Goal: Find specific page/section: Find specific page/section

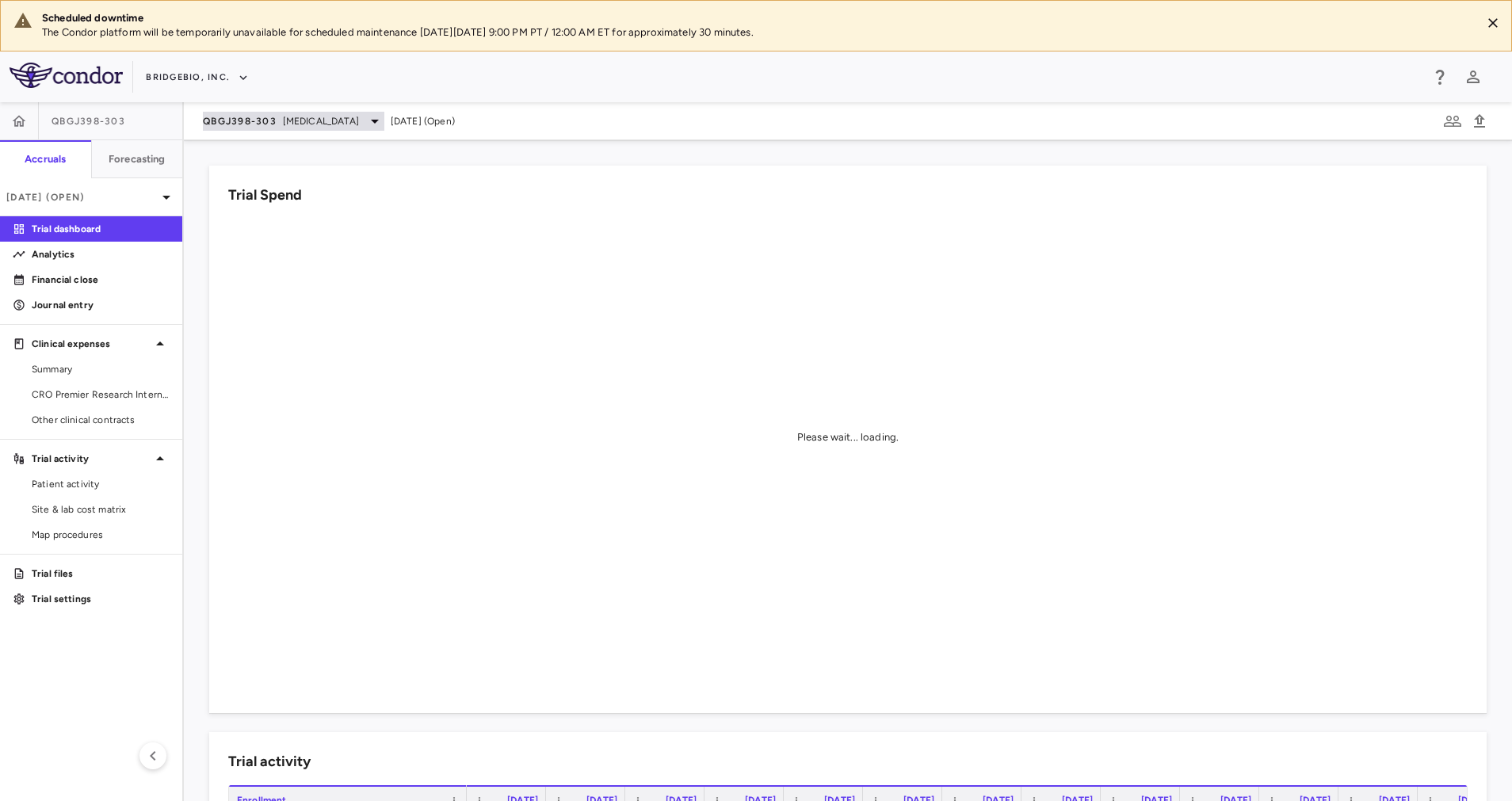
click at [331, 118] on span "[MEDICAL_DATA]" at bounding box center [321, 121] width 76 height 14
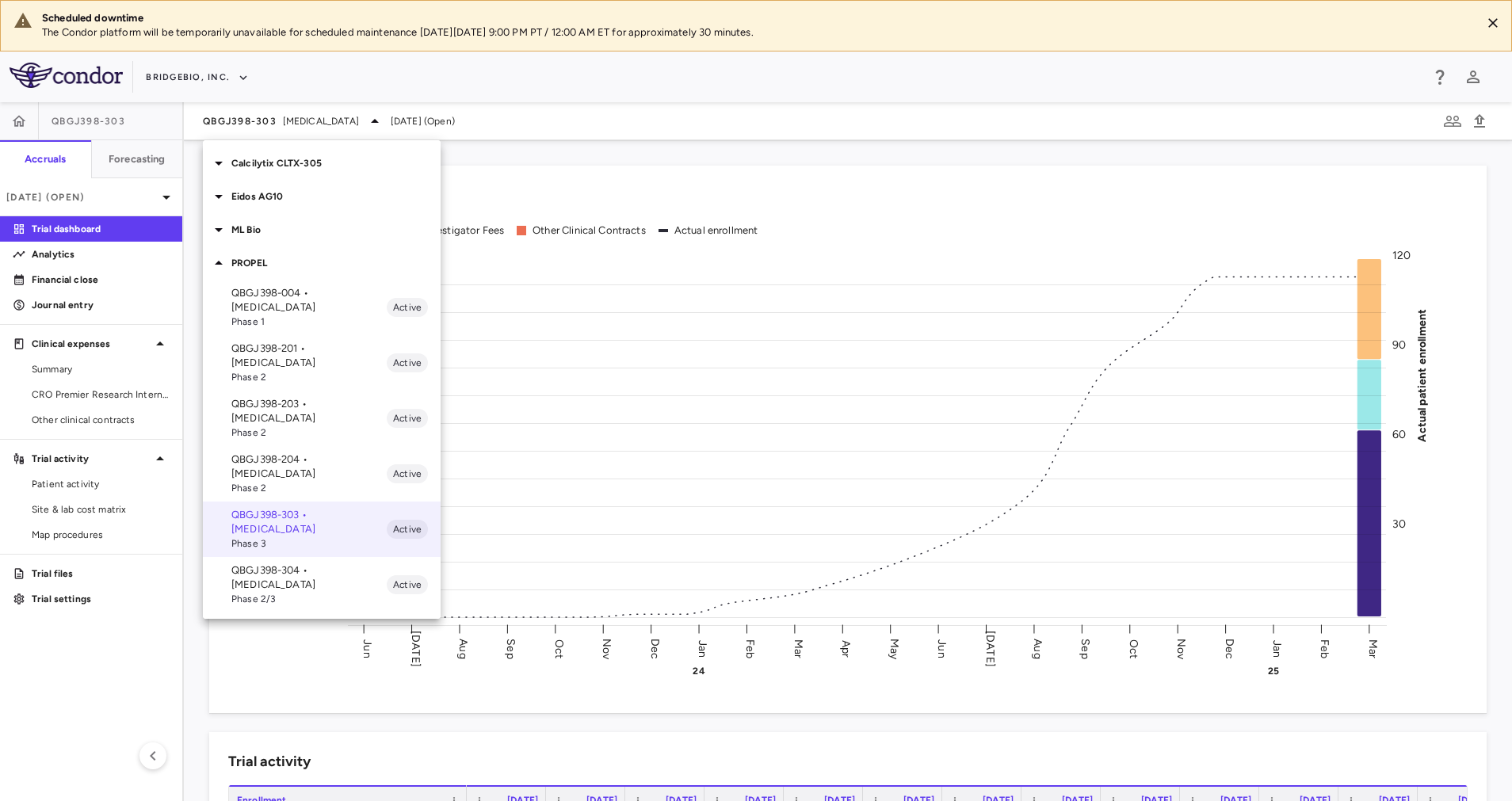
click at [300, 157] on p "Calcilytix CLTX-305" at bounding box center [336, 163] width 209 height 14
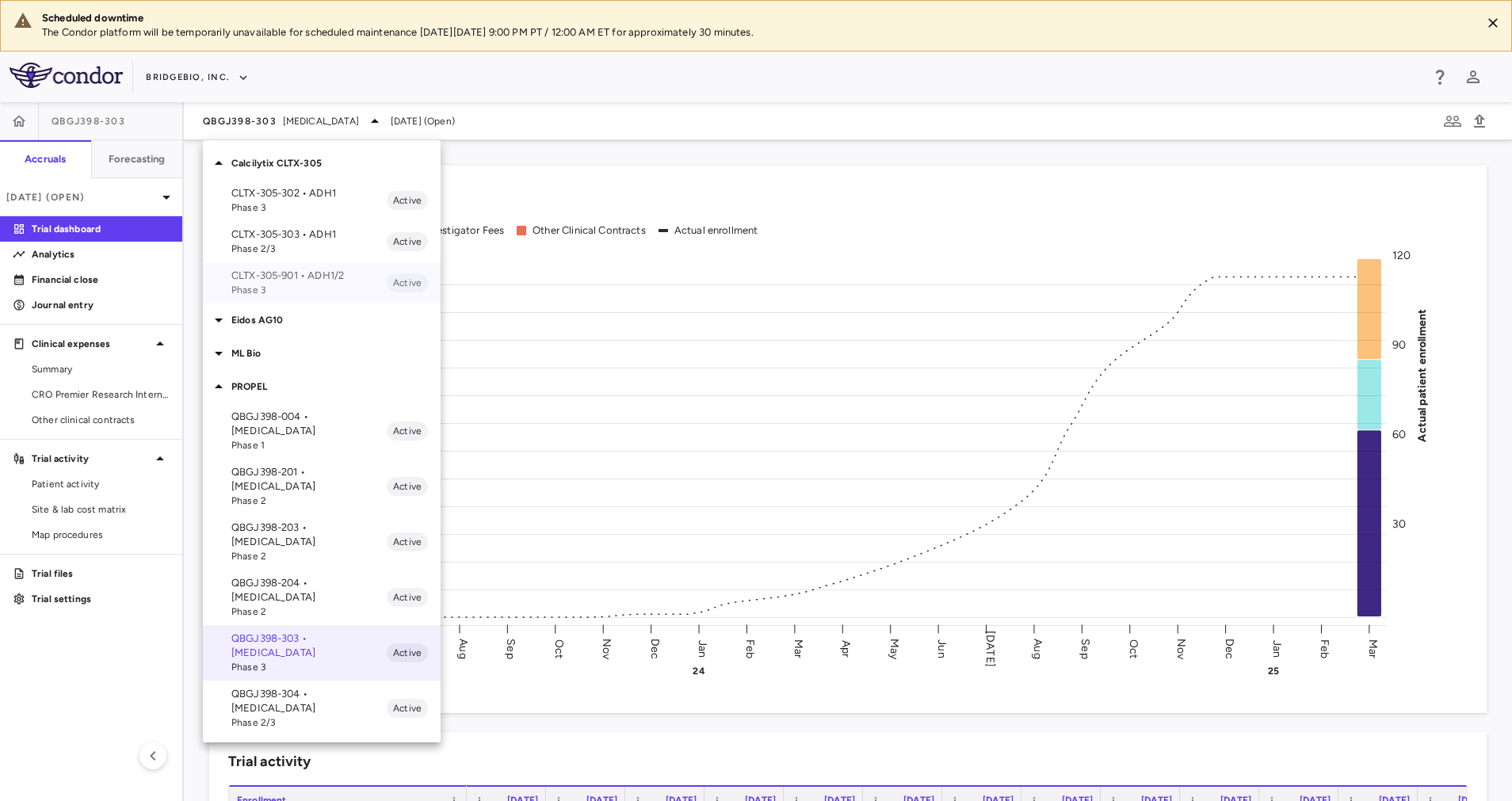
click at [310, 273] on p "CLTX-305-901 • ADH1/2" at bounding box center [309, 275] width 156 height 14
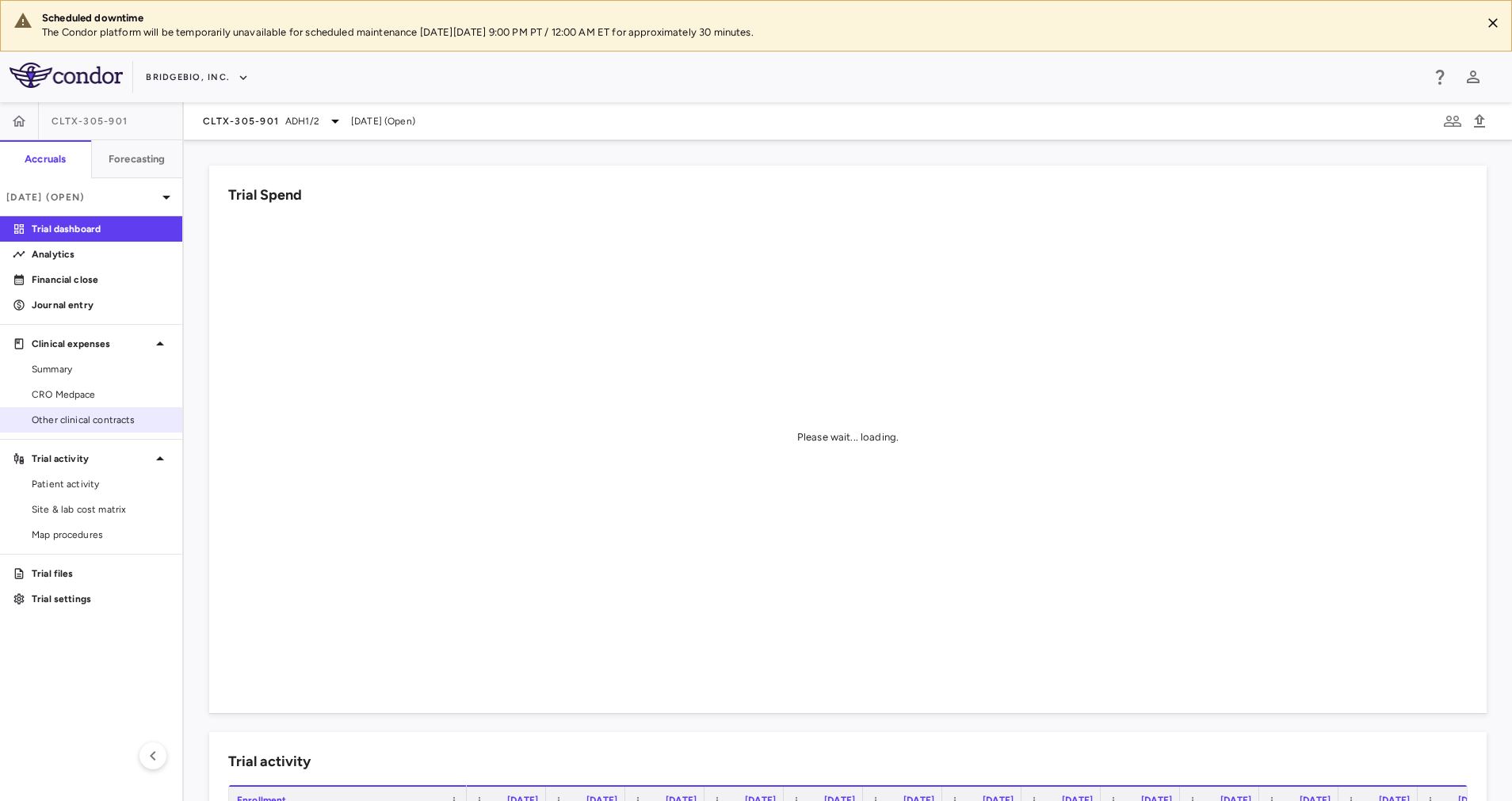
click at [88, 410] on link "Other clinical contracts" at bounding box center [91, 419] width 182 height 24
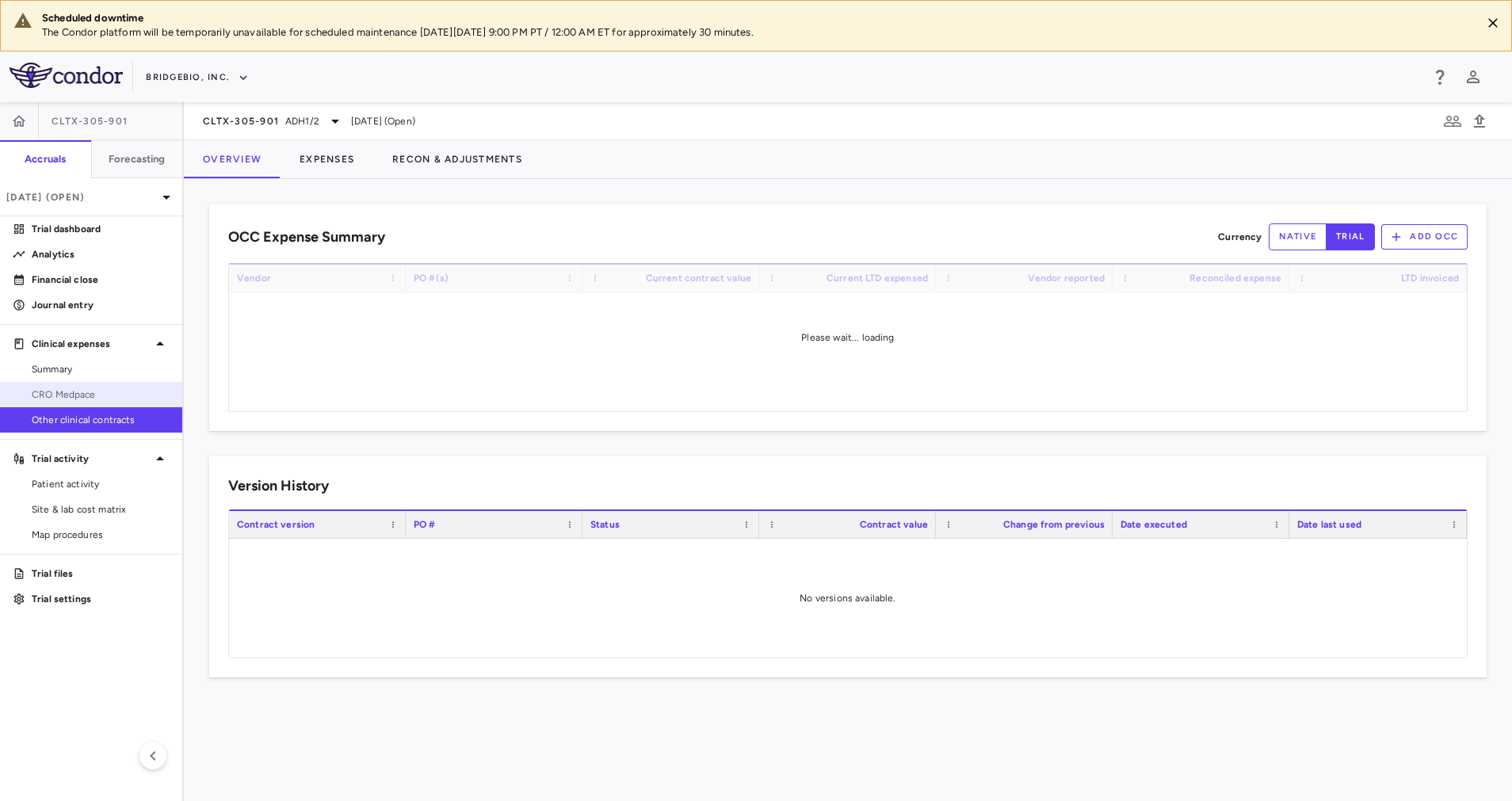
click at [89, 392] on span "CRO Medpace" at bounding box center [100, 394] width 138 height 14
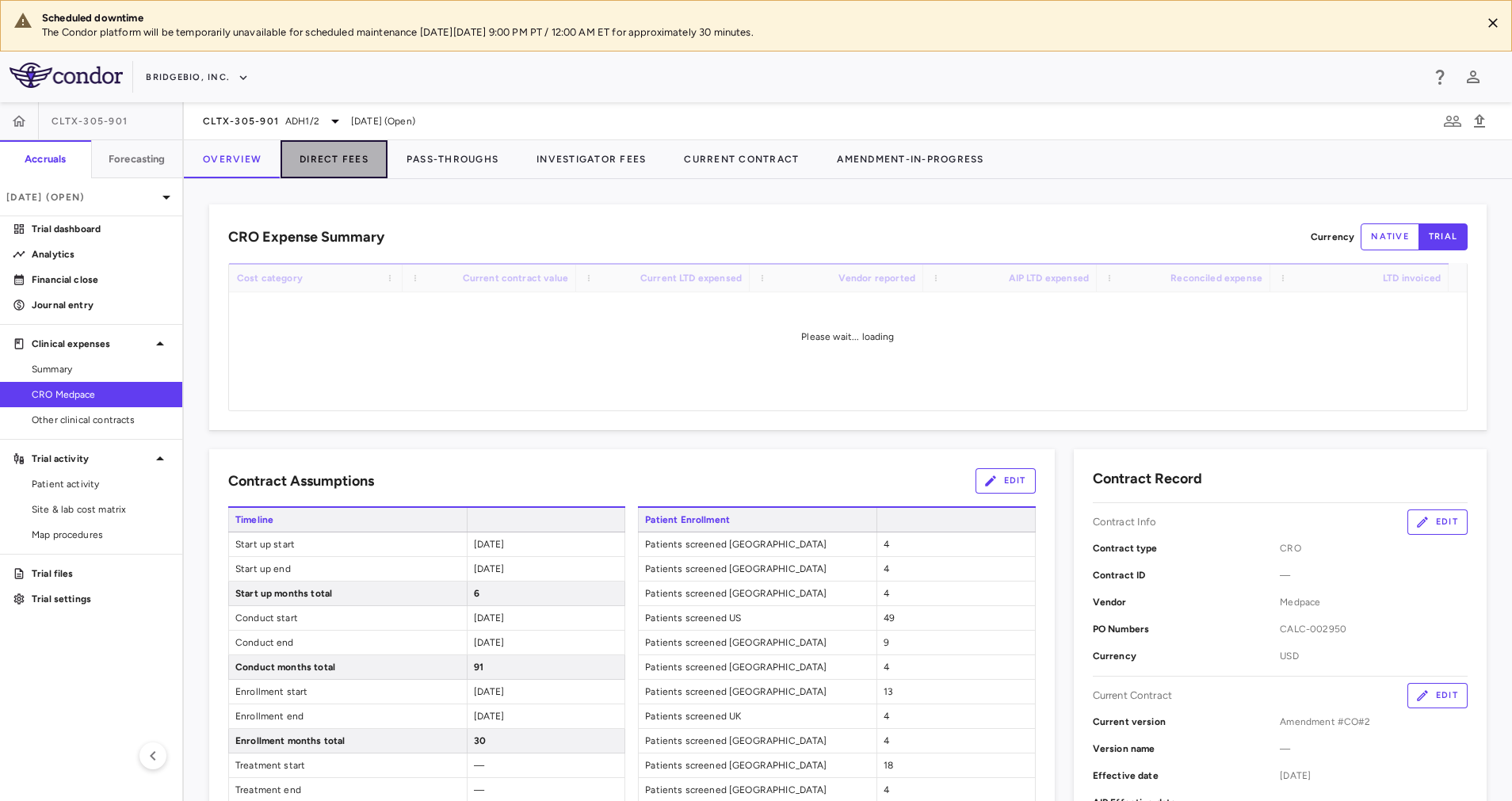
click at [323, 168] on button "Direct Fees" at bounding box center [334, 159] width 107 height 38
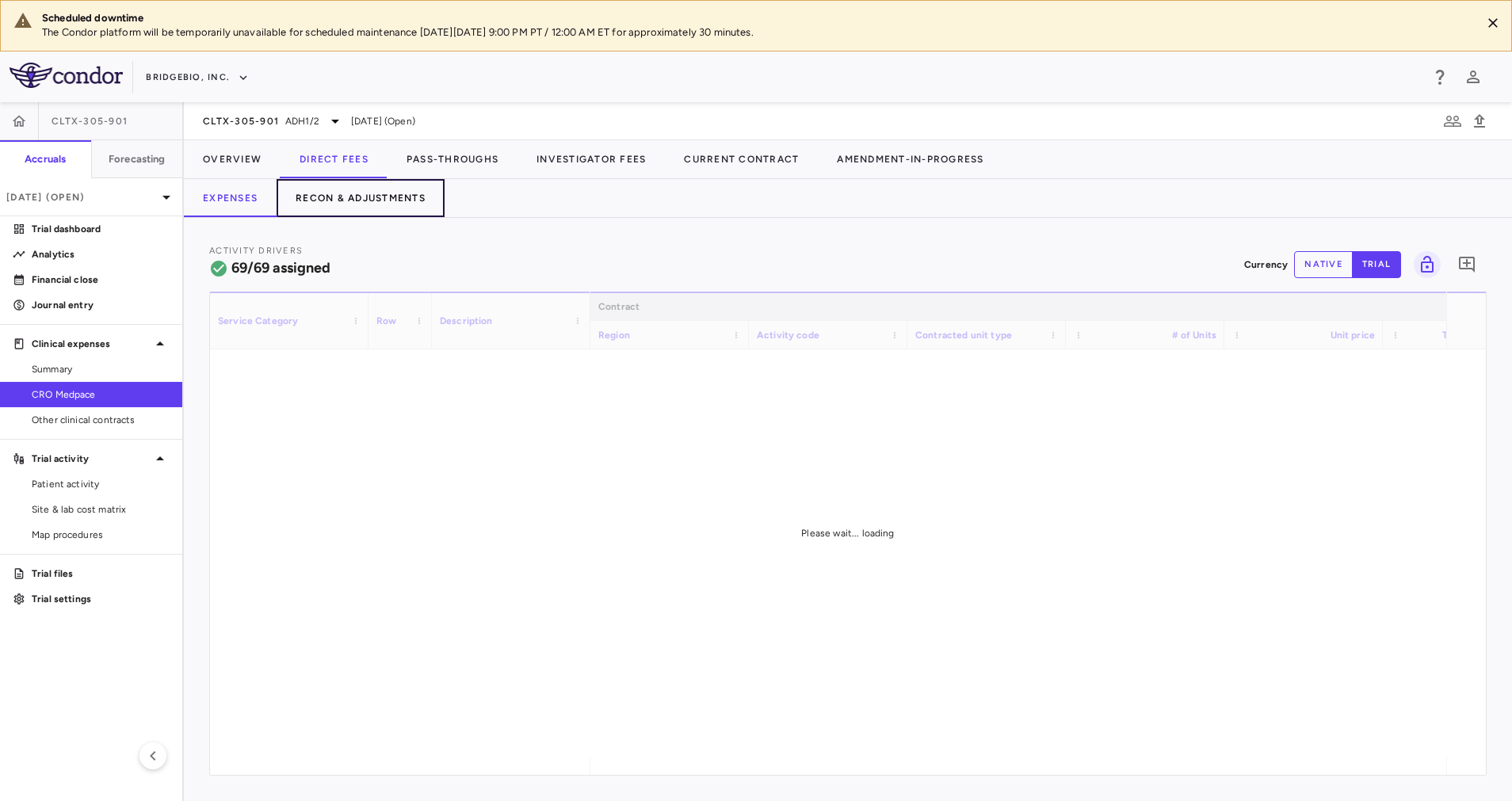
click at [372, 195] on button "Recon & Adjustments" at bounding box center [360, 198] width 168 height 38
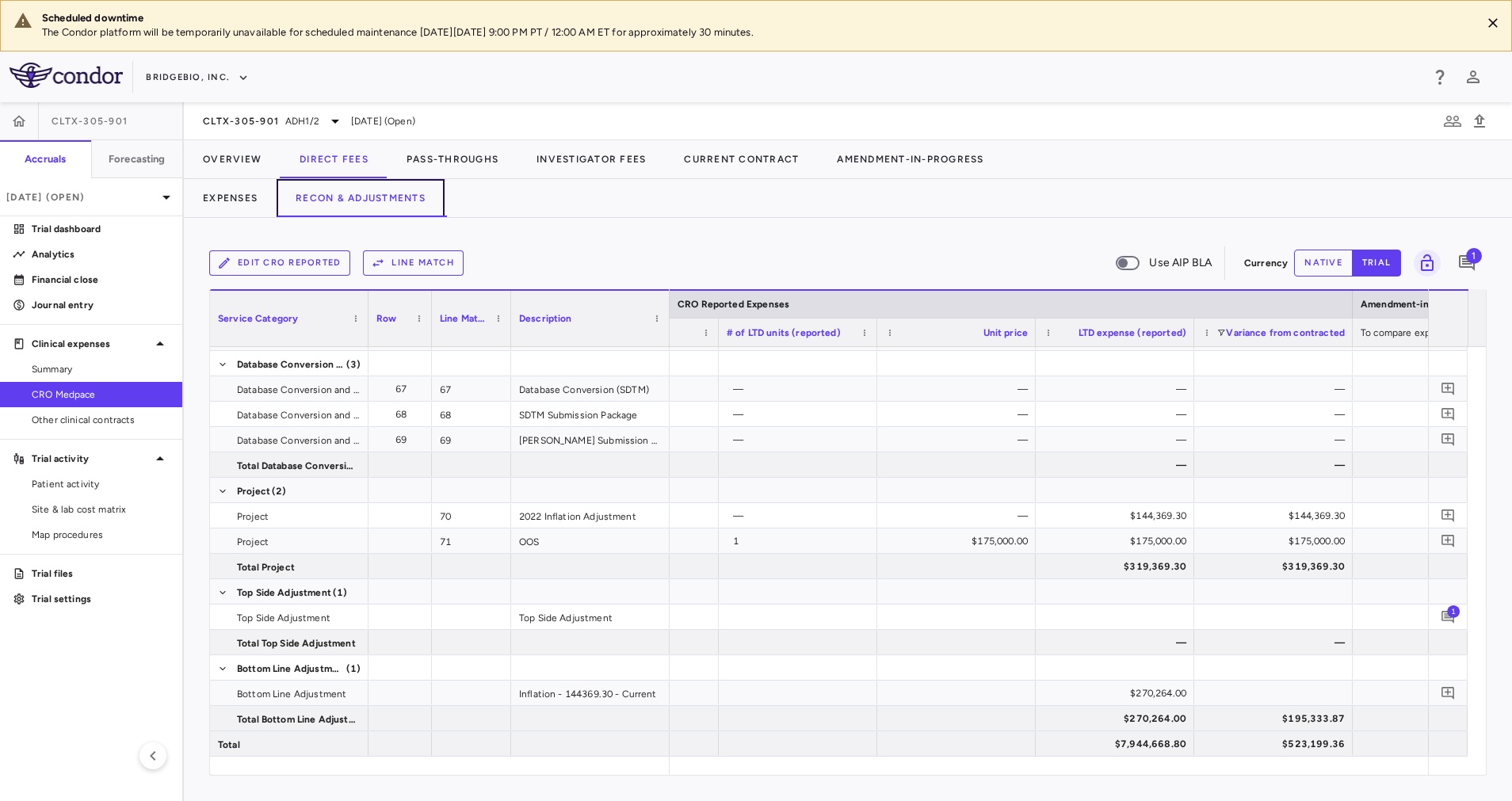
scroll to position [0, 1580]
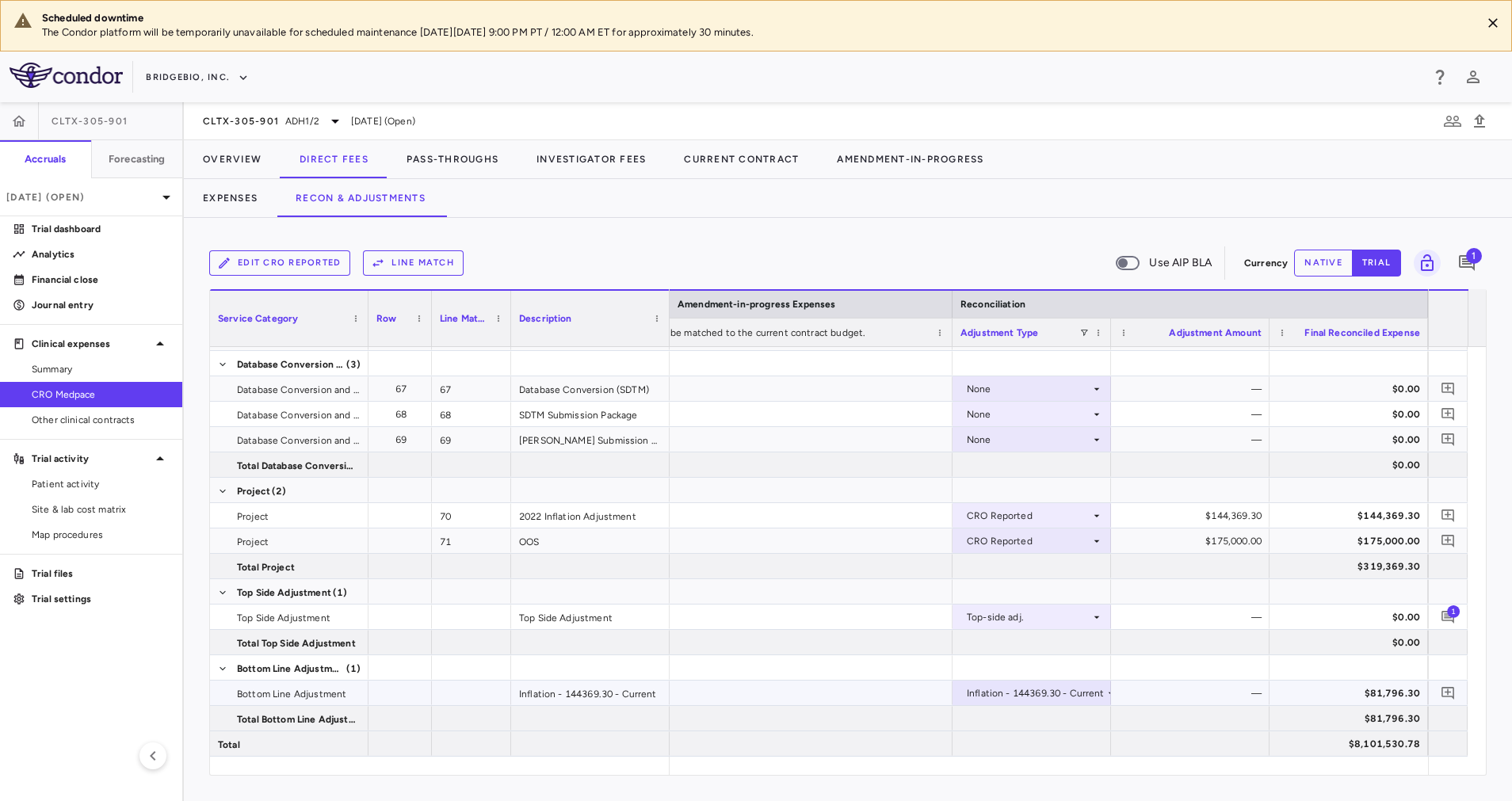
click at [1088, 692] on div "Inflation - 144369.30 - Current" at bounding box center [1036, 693] width 138 height 26
click at [1342, 262] on div at bounding box center [756, 400] width 1512 height 801
click at [1336, 252] on button "native" at bounding box center [1324, 263] width 59 height 27
click at [1098, 679] on div at bounding box center [1032, 668] width 159 height 25
click at [1094, 707] on div at bounding box center [1032, 718] width 159 height 25
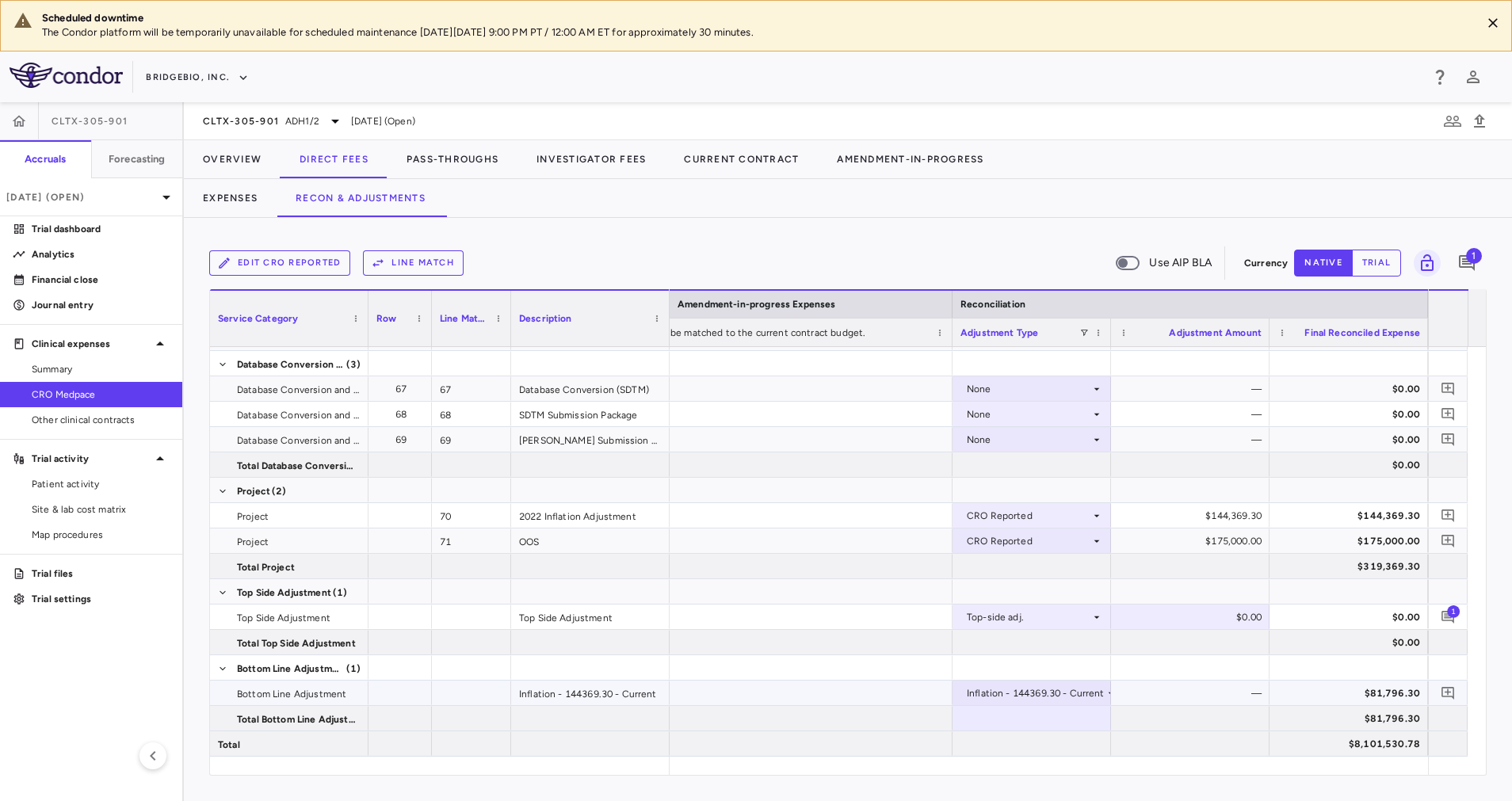
click at [1094, 694] on div "Inflation - 144369.30 - Current" at bounding box center [1036, 693] width 138 height 26
click at [789, 690] on div at bounding box center [756, 400] width 1512 height 801
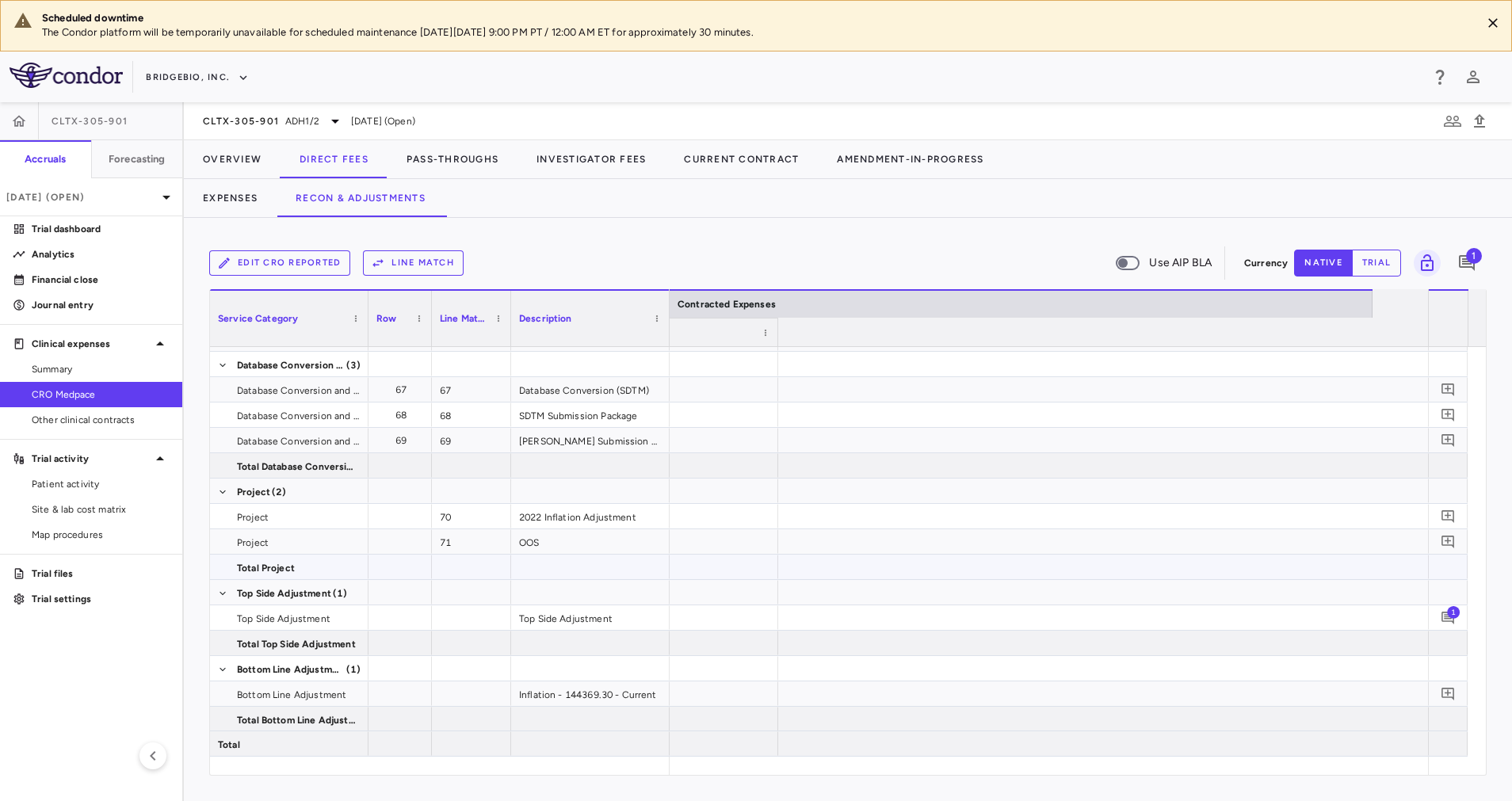
scroll to position [0, 0]
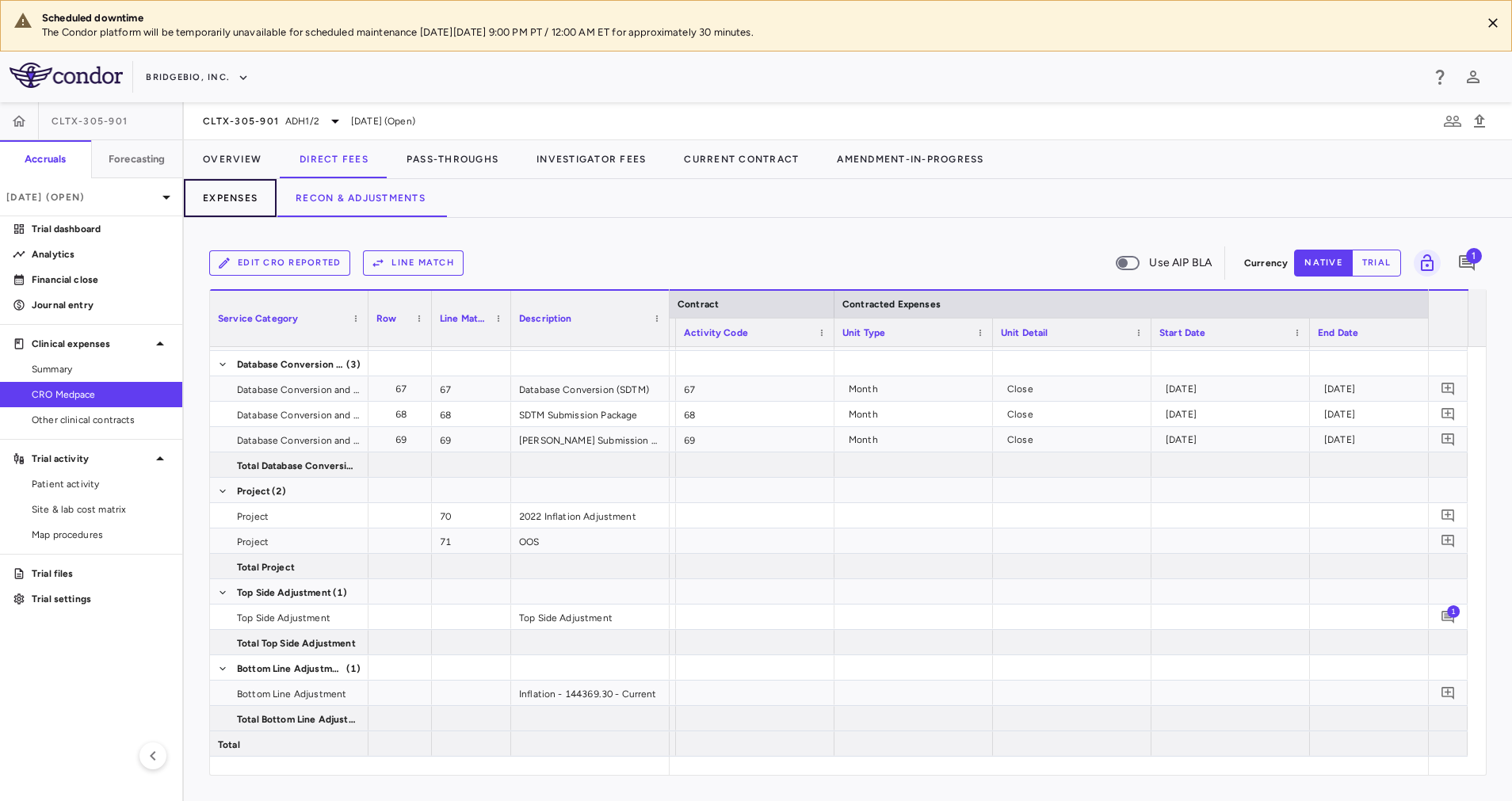
click at [216, 193] on button "Expenses" at bounding box center [231, 198] width 93 height 38
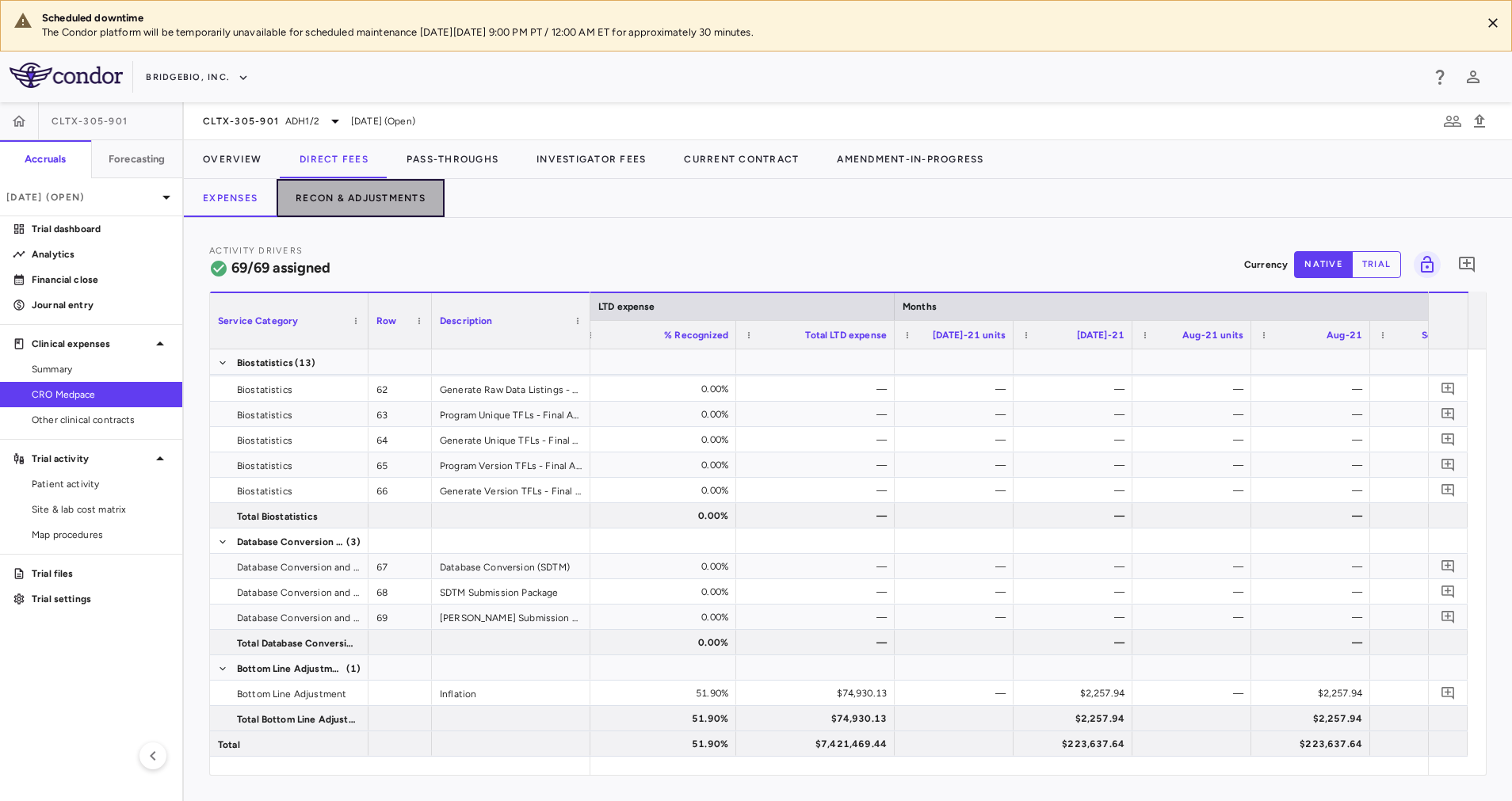
click at [384, 198] on button "Recon & Adjustments" at bounding box center [360, 198] width 168 height 38
